Goal: Find specific page/section

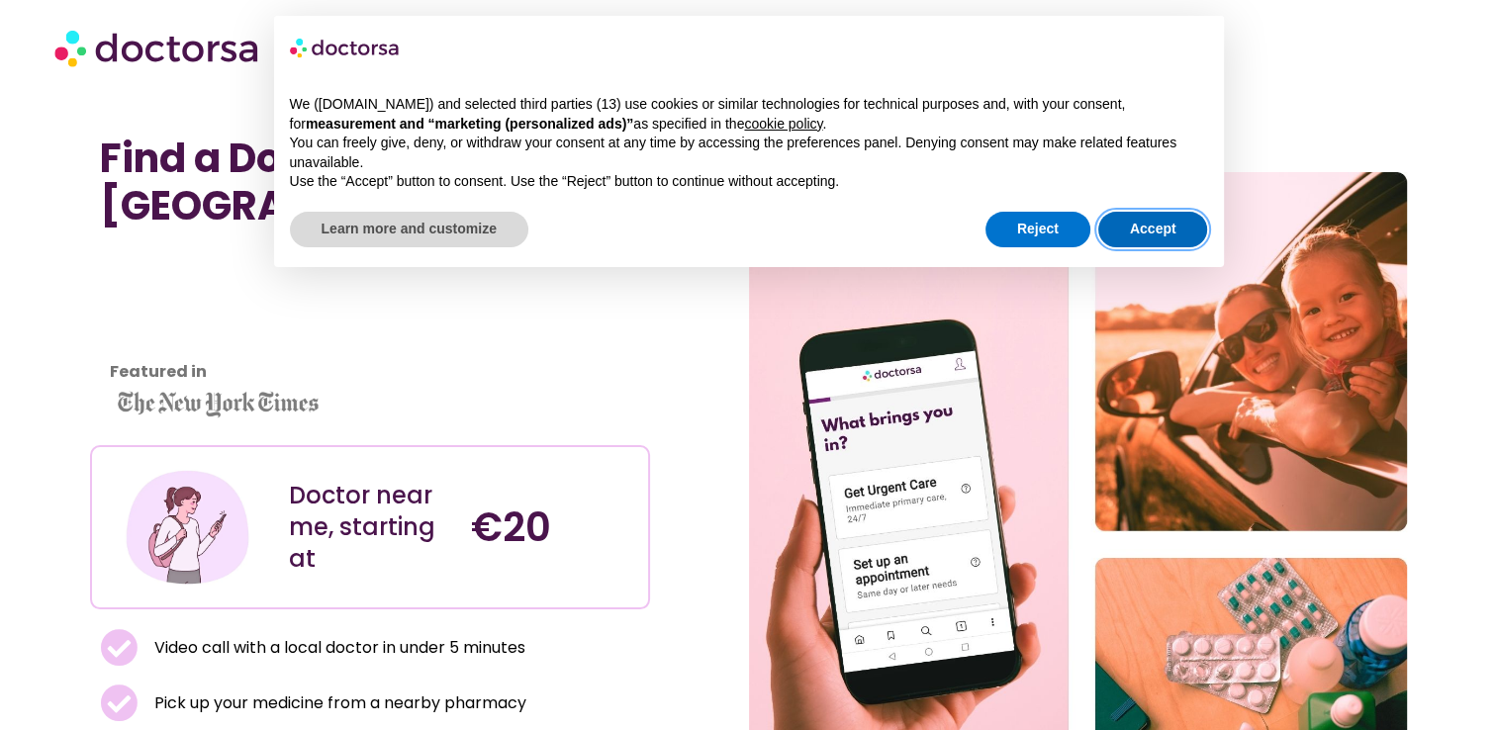
click at [1137, 232] on button "Accept" at bounding box center [1153, 230] width 110 height 36
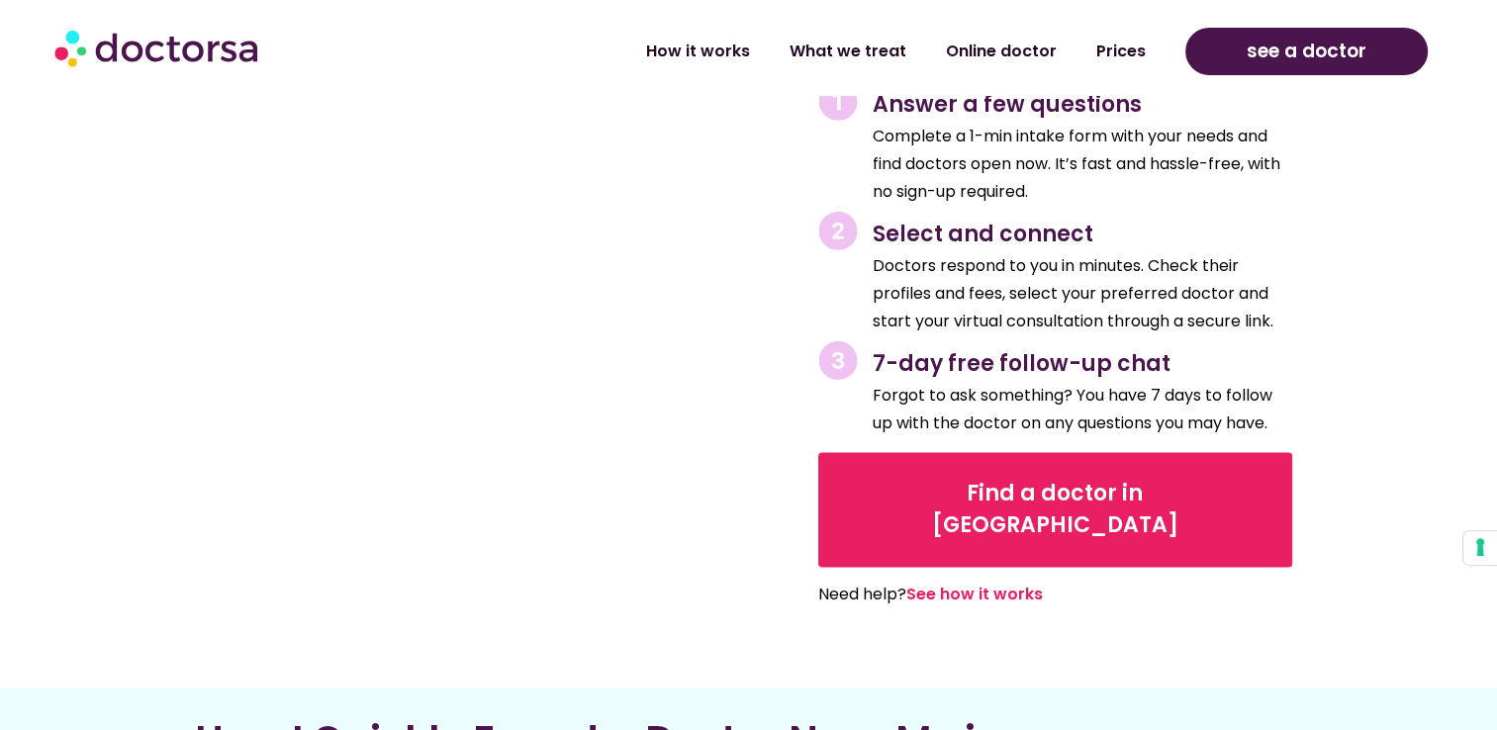
scroll to position [2870, 0]
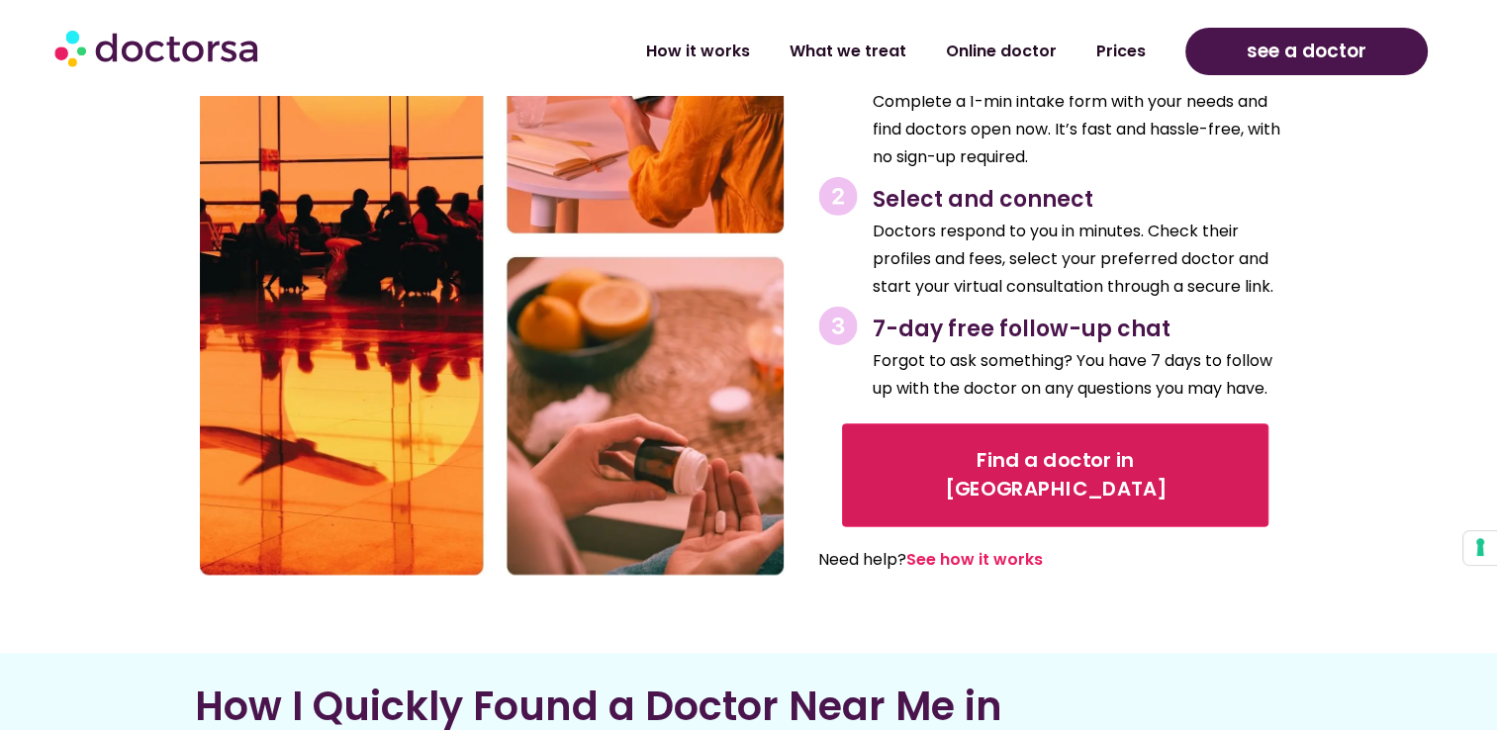
click at [921, 446] on span "Find a doctor in [GEOGRAPHIC_DATA]" at bounding box center [1055, 474] width 372 height 57
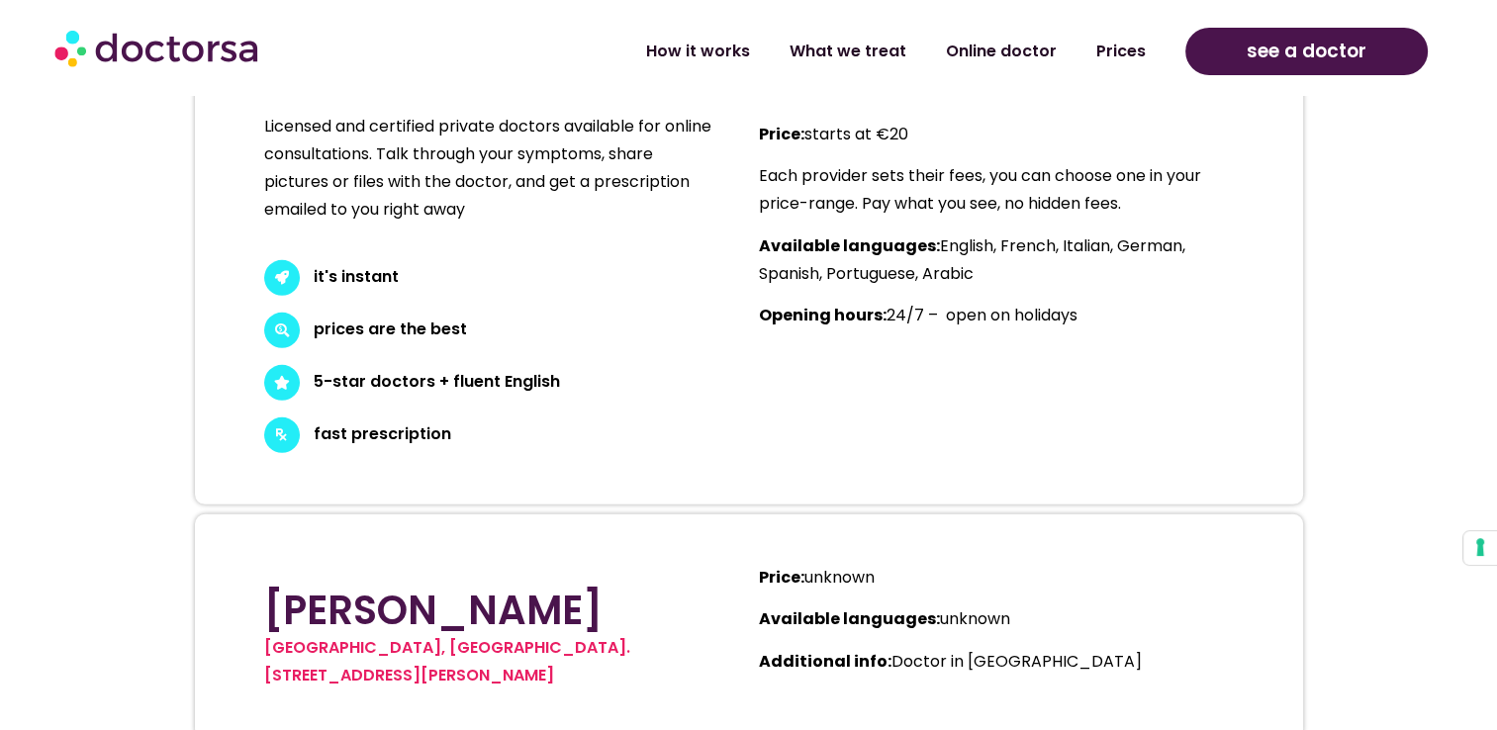
scroll to position [5937, 0]
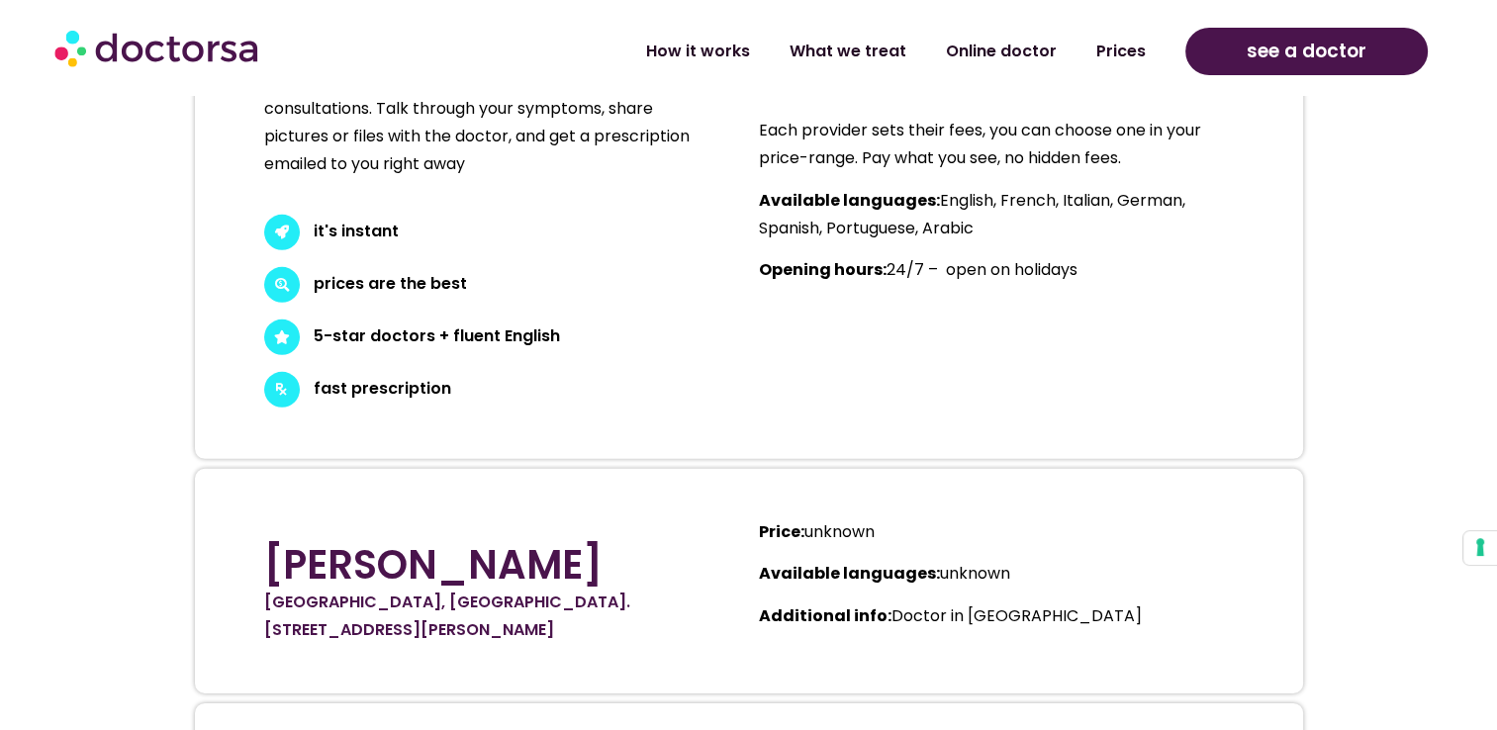
click at [409, 591] on link "[GEOGRAPHIC_DATA], [GEOGRAPHIC_DATA]. [STREET_ADDRESS][PERSON_NAME]" at bounding box center [447, 616] width 366 height 50
click at [470, 591] on link "[GEOGRAPHIC_DATA], [GEOGRAPHIC_DATA]. [STREET_ADDRESS][PERSON_NAME]" at bounding box center [447, 616] width 366 height 50
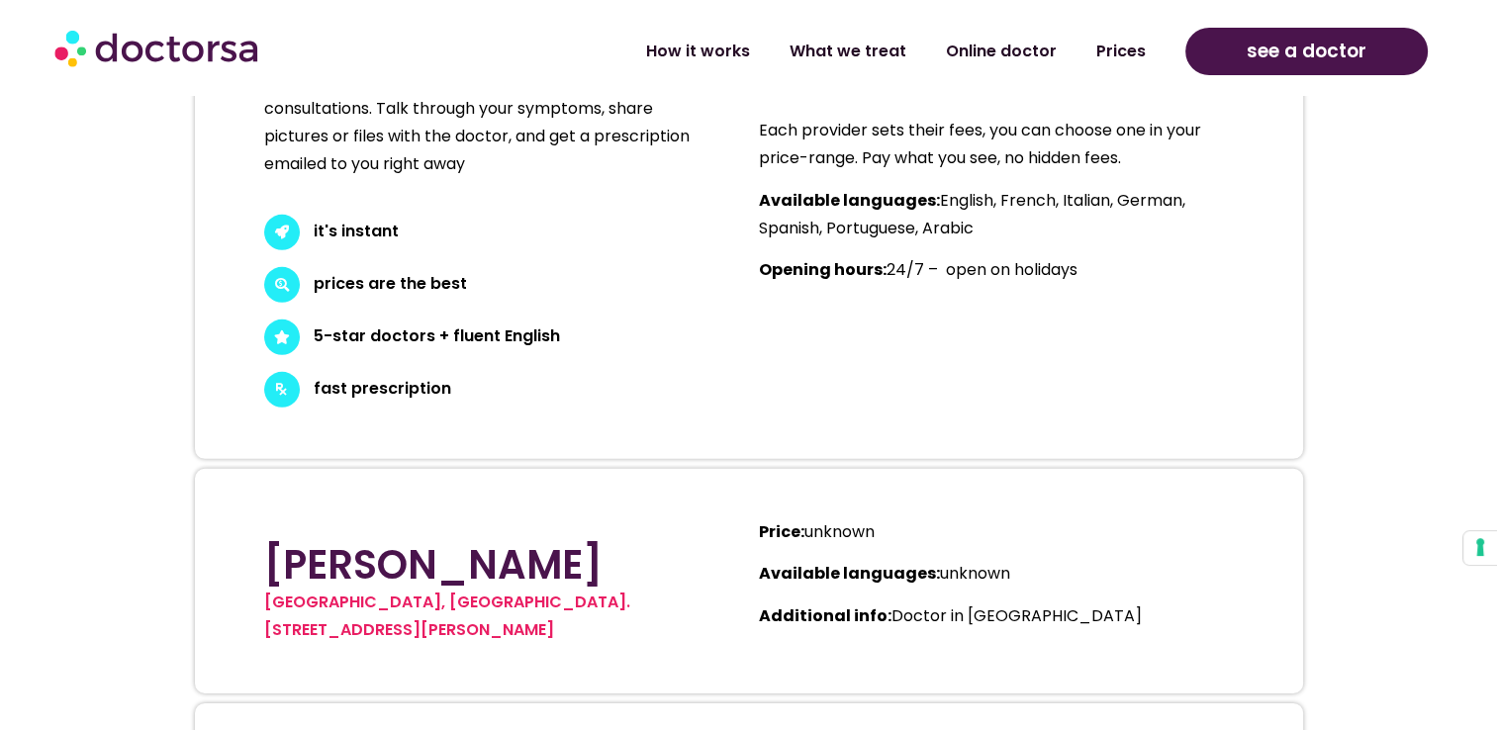
drag, startPoint x: 250, startPoint y: 473, endPoint x: 623, endPoint y: 519, distance: 375.9
click at [623, 519] on section "[PERSON_NAME] [STREET_ADDRESS] [STREET_ADDRESS][PERSON_NAME] Price: unknown Ava…" at bounding box center [749, 581] width 1108 height 225
drag, startPoint x: 435, startPoint y: 505, endPoint x: 27, endPoint y: 476, distance: 409.7
click at [27, 476] on section "Important: The information provided here about doctors in [GEOGRAPHIC_DATA] is …" at bounding box center [748, 468] width 1497 height 1431
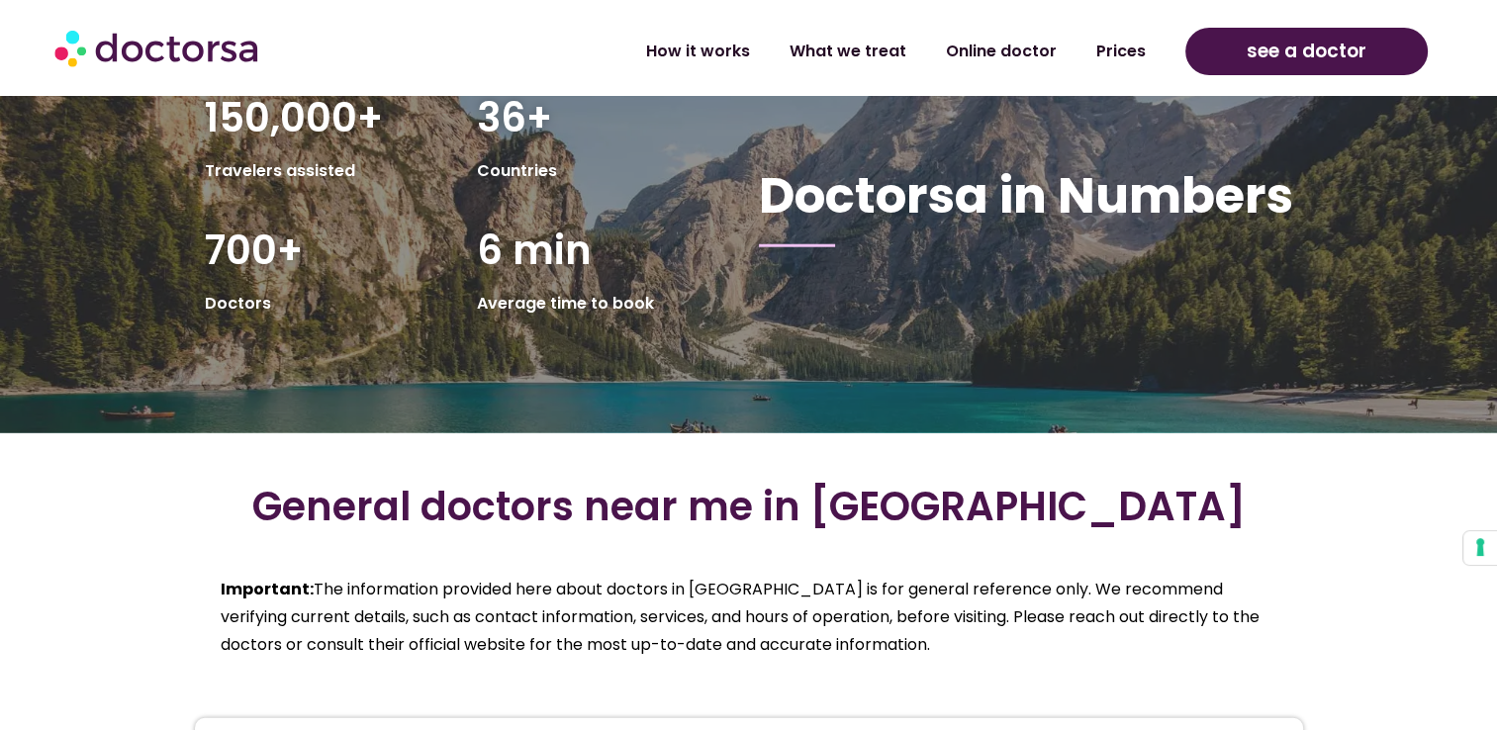
scroll to position [5146, 0]
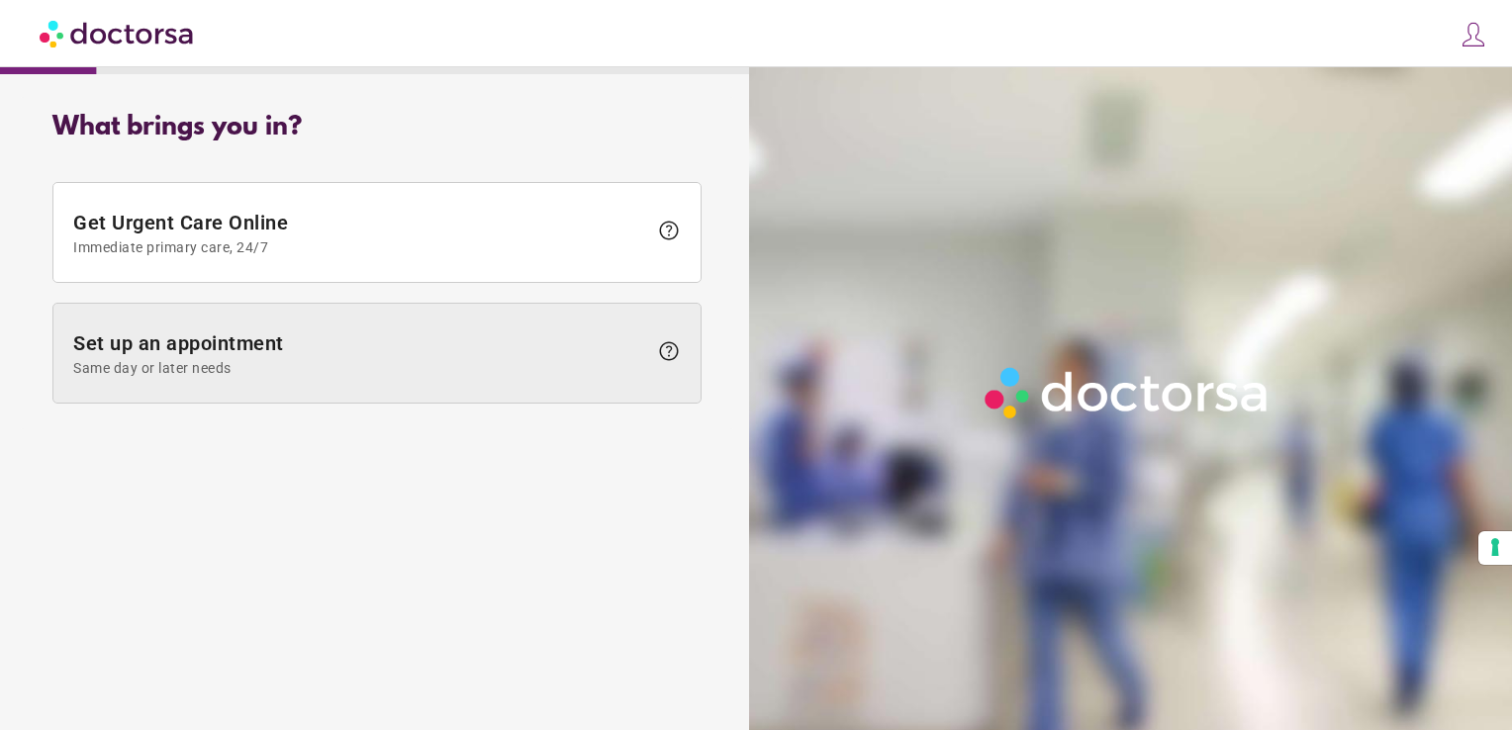
click at [279, 358] on span "Set up an appointment Same day or later needs" at bounding box center [360, 353] width 574 height 45
